Goal: Check status: Check status

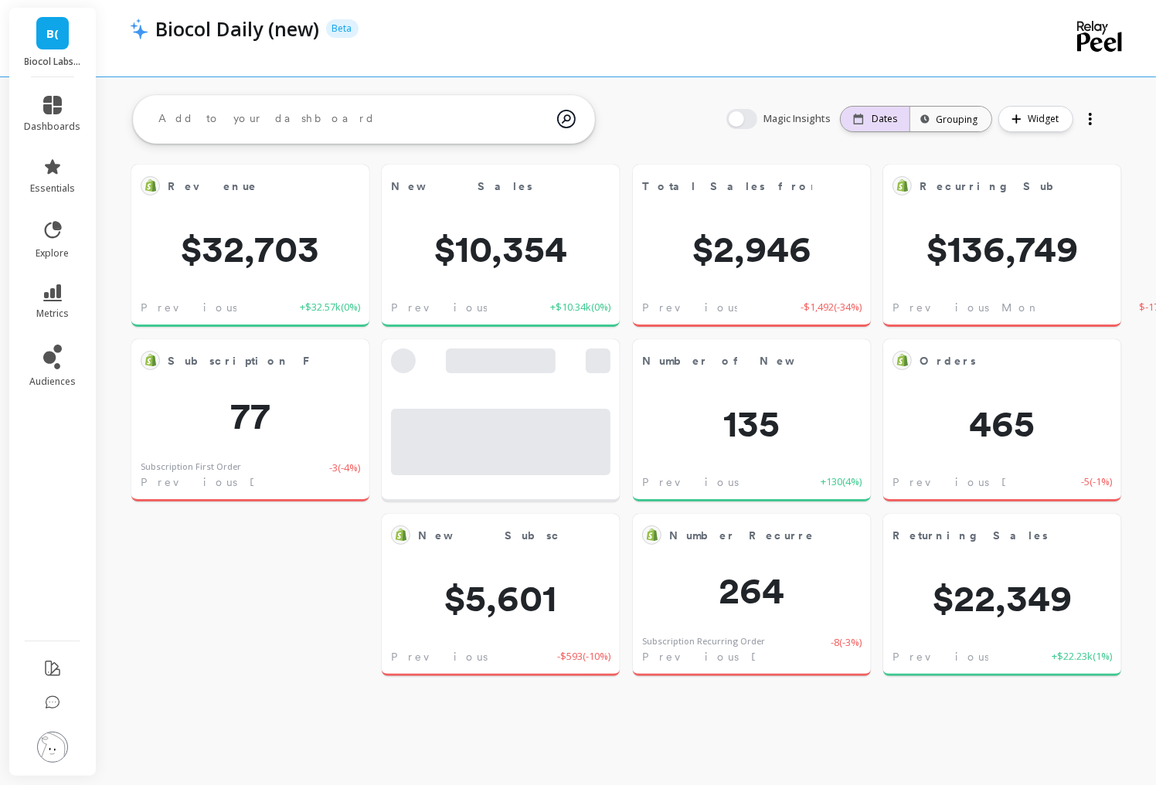
click at [880, 125] on div "Dates" at bounding box center [875, 119] width 69 height 25
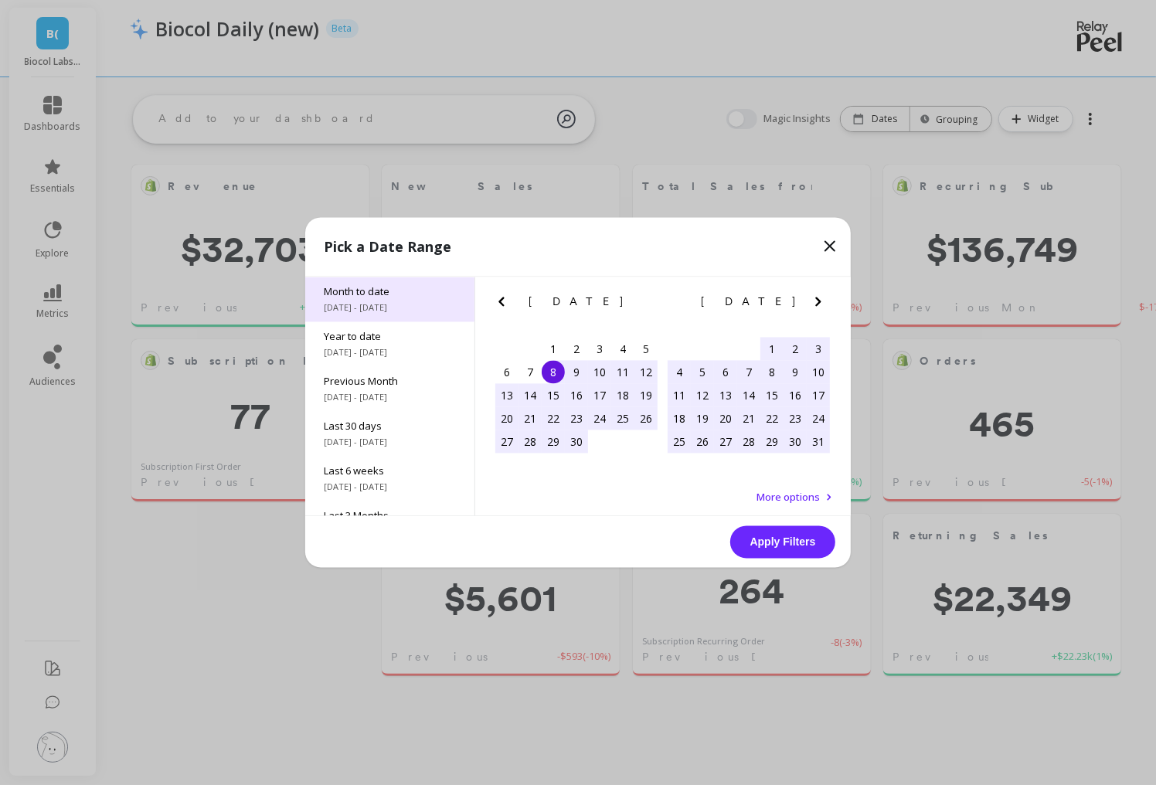
click at [379, 307] on span "[DATE] - [DATE]" at bounding box center [390, 308] width 132 height 12
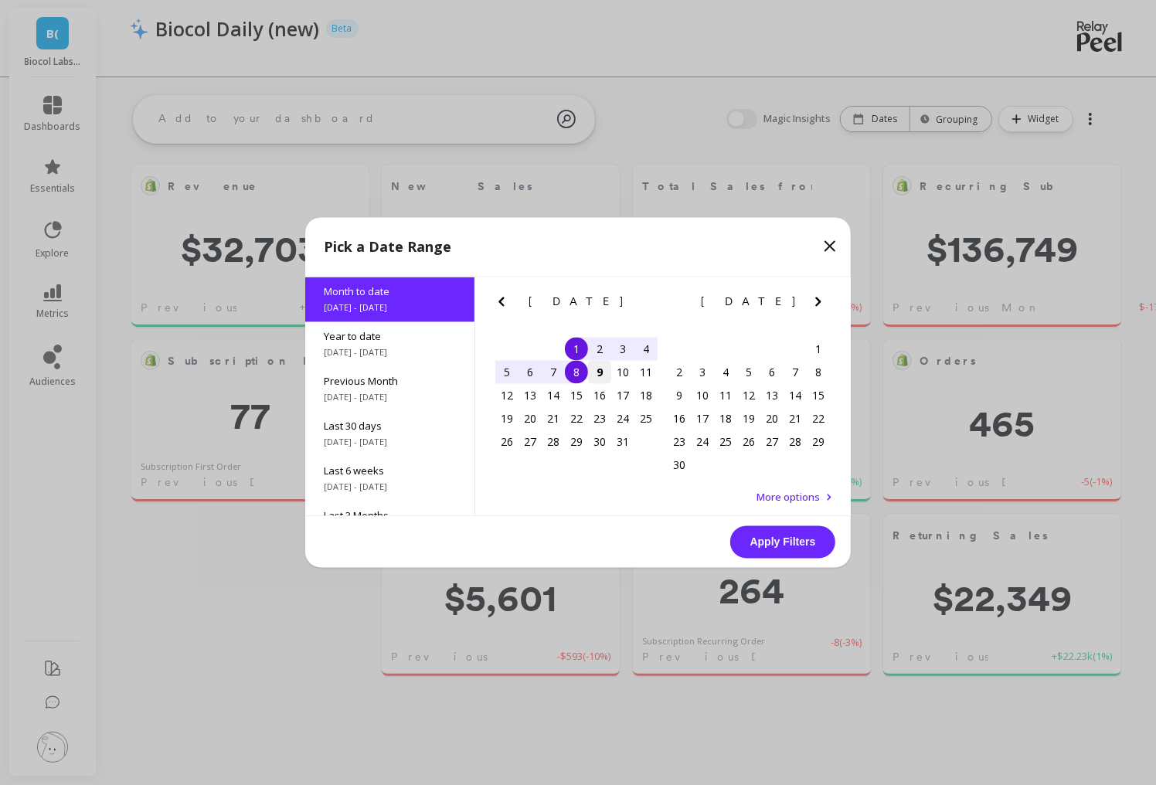
click at [601, 366] on div "9" at bounding box center [599, 372] width 23 height 23
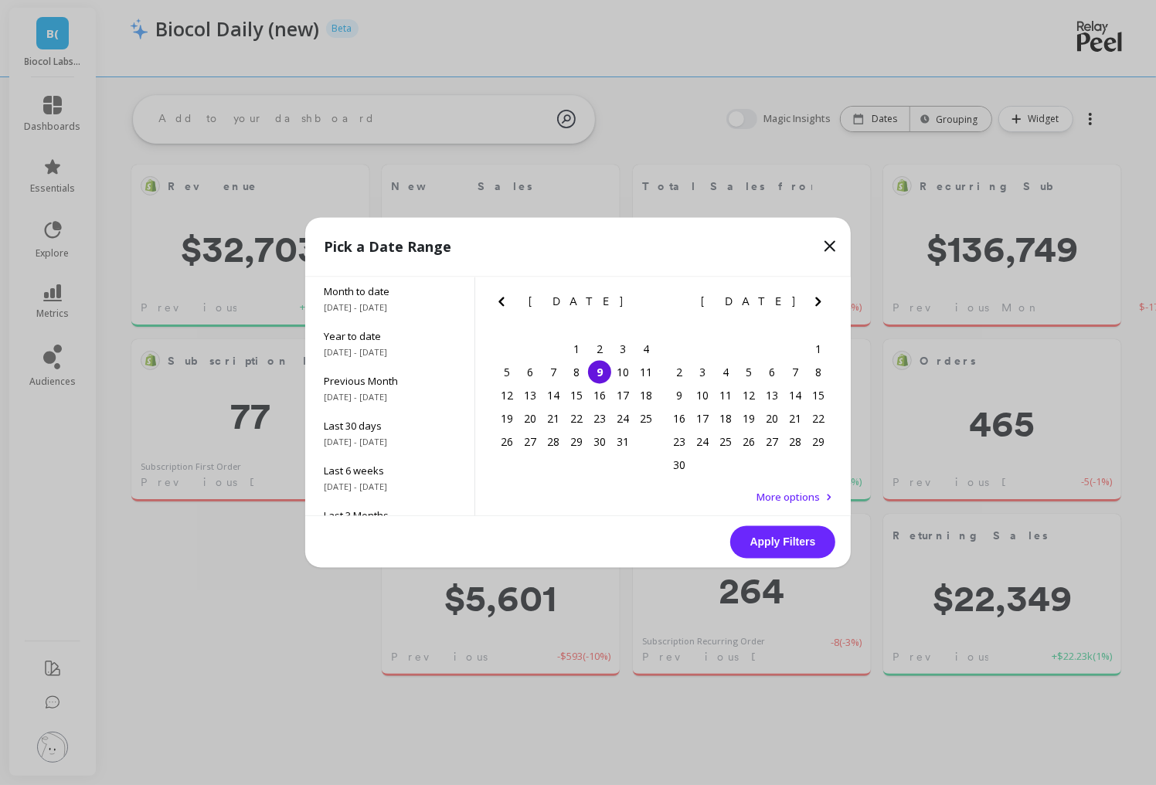
click at [601, 366] on div "9" at bounding box center [599, 372] width 23 height 23
click at [780, 547] on button "Apply Filters" at bounding box center [782, 542] width 105 height 32
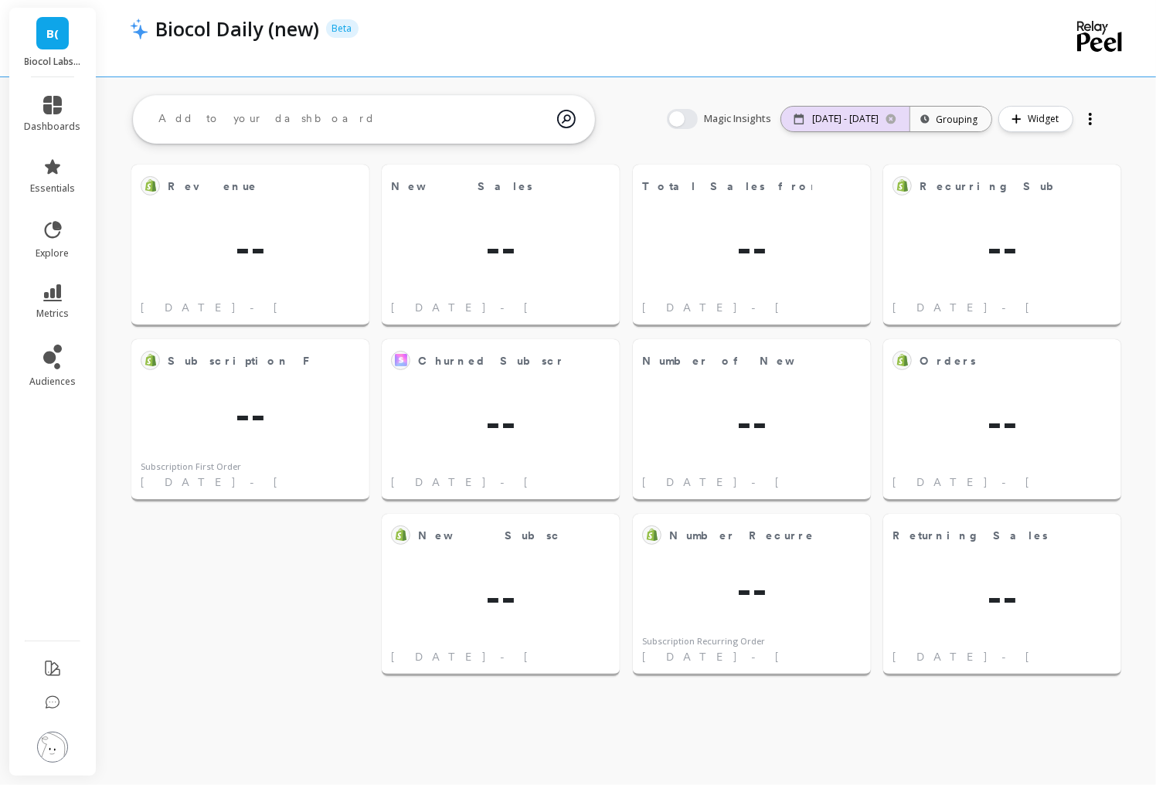
click at [823, 128] on div "[DATE] - [DATE]" at bounding box center [845, 119] width 128 height 25
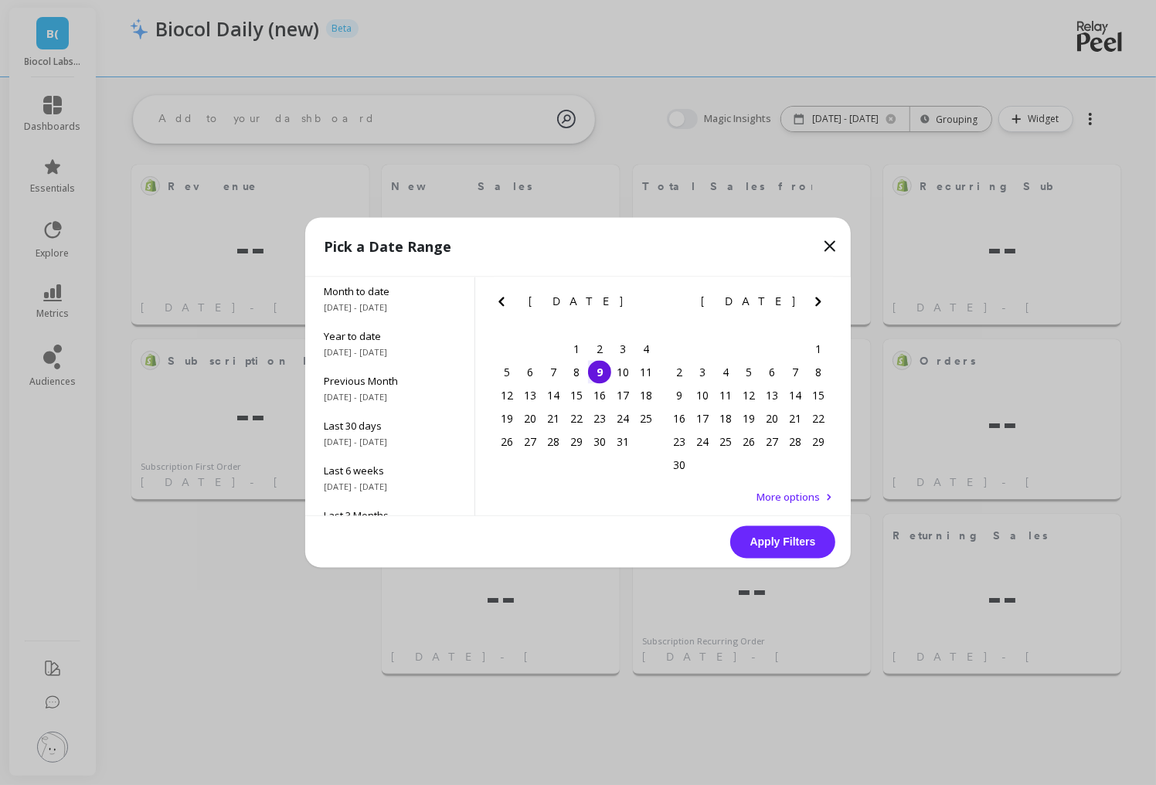
click at [598, 375] on div "9" at bounding box center [599, 372] width 23 height 23
click at [583, 372] on div "8" at bounding box center [576, 372] width 23 height 23
click at [765, 546] on button "Apply Filters" at bounding box center [782, 542] width 105 height 32
